Goal: Find specific page/section: Find specific page/section

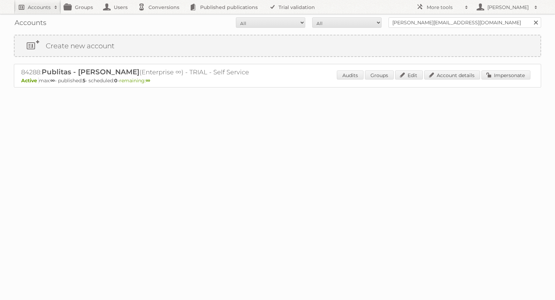
click at [39, 7] on h2 "Accounts" at bounding box center [39, 7] width 23 height 7
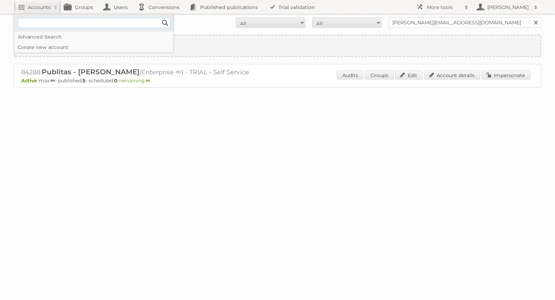
paste input"] "PanoIC"
type input"] "PanoIC"
click at [167, 25] on input "Search" at bounding box center [165, 23] width 10 height 10
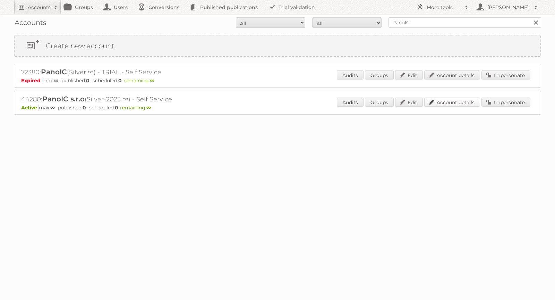
click at [460, 98] on link "Account details" at bounding box center [452, 102] width 56 height 9
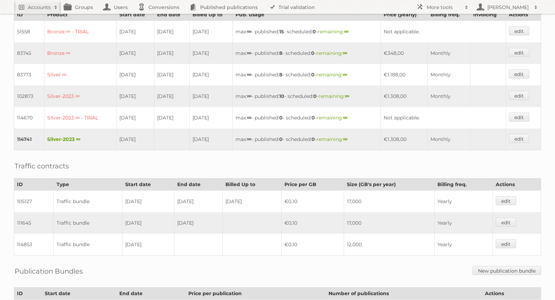
scroll to position [265, 0]
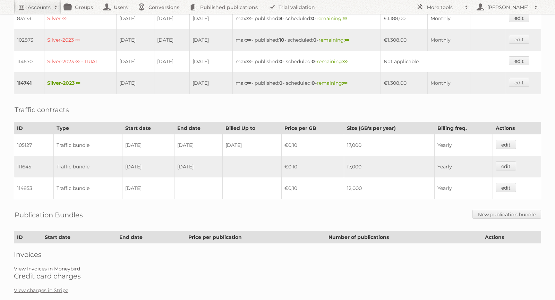
click at [55, 265] on link "View Invoices in Moneybird" at bounding box center [47, 268] width 66 height 6
